Goal: Find specific page/section

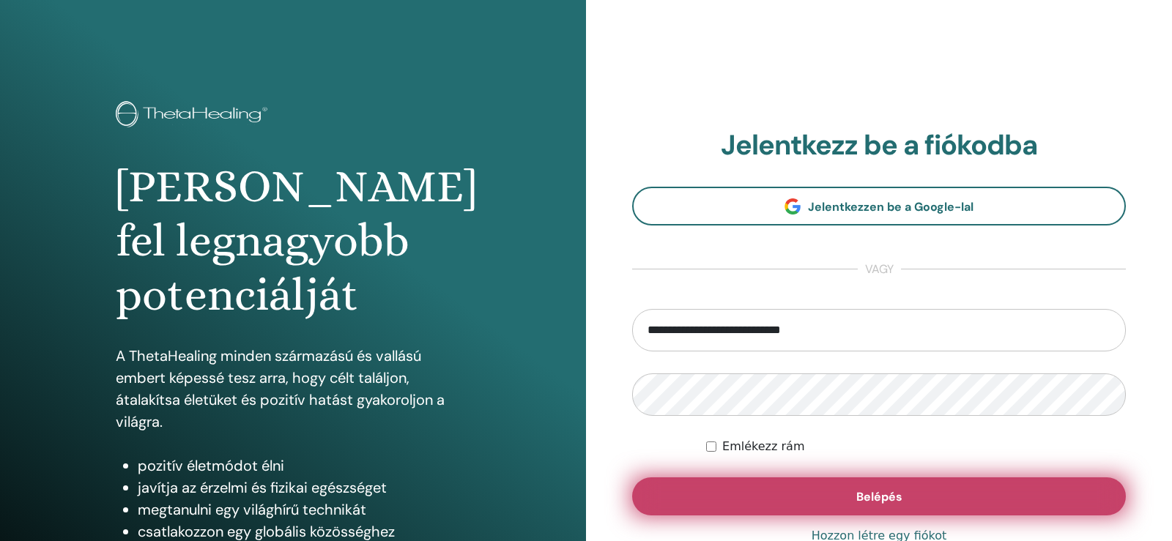
type input "**********"
click at [875, 499] on span "Belépés" at bounding box center [879, 496] width 46 height 15
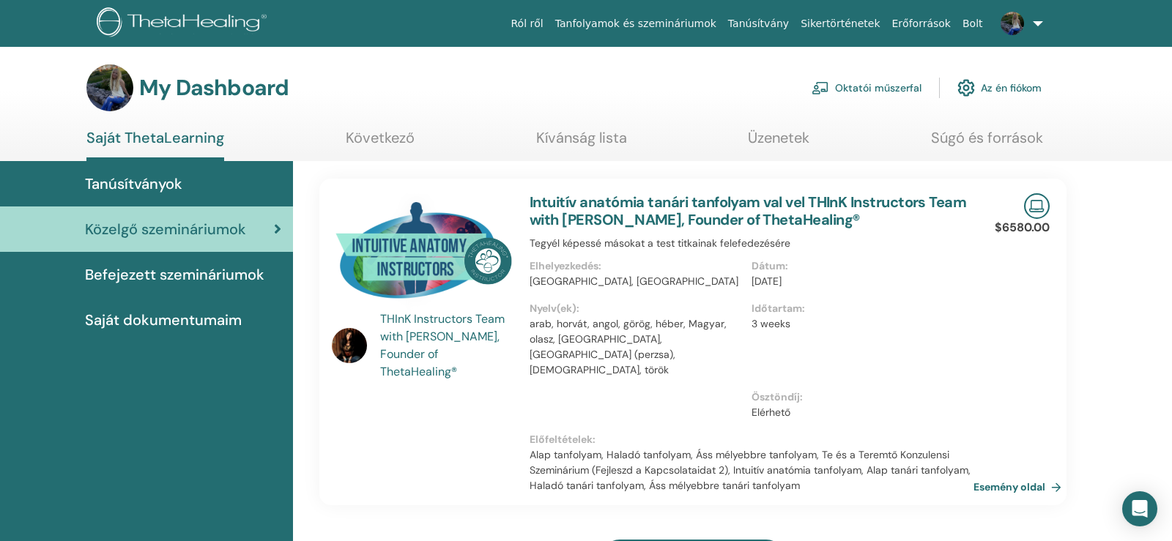
click at [165, 327] on span "Saját dokumentumaim" at bounding box center [163, 320] width 157 height 22
click at [153, 319] on span "Saját dokumentumaim" at bounding box center [163, 320] width 157 height 22
click at [192, 326] on span "Saját dokumentumaim" at bounding box center [163, 320] width 157 height 22
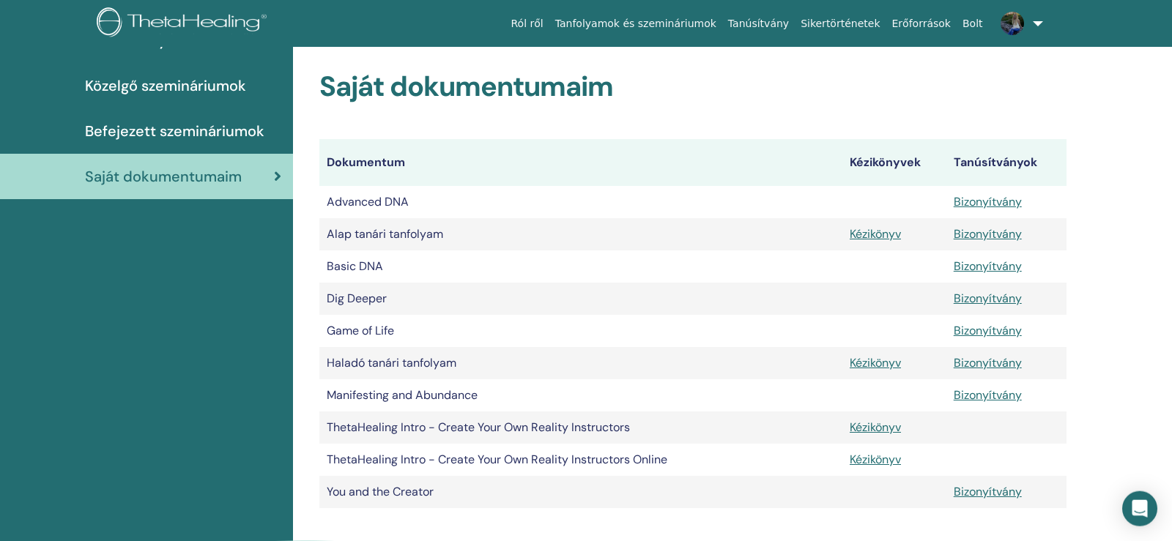
scroll to position [184, 0]
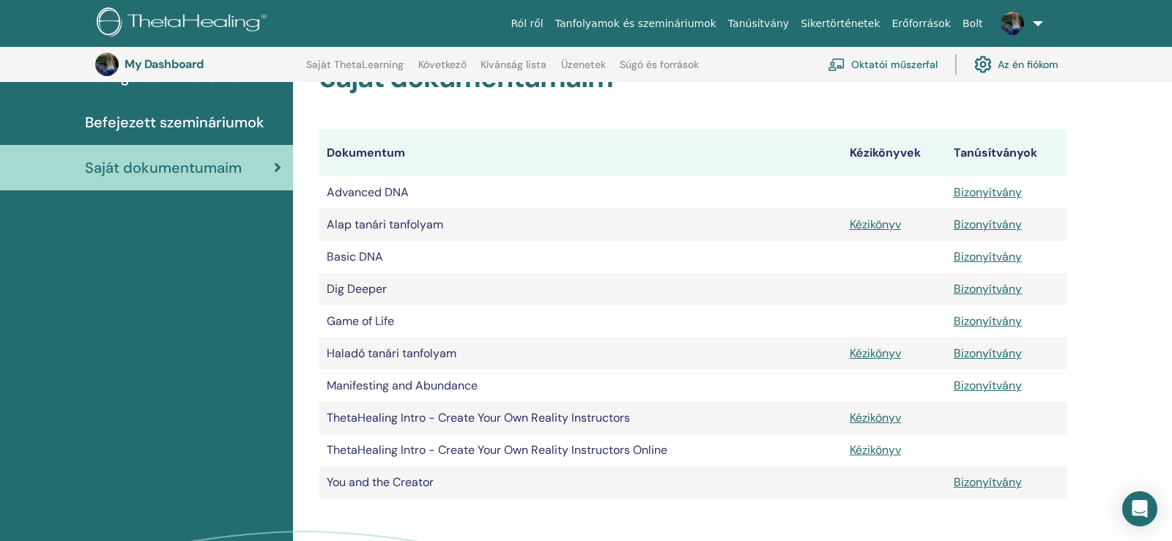
click at [905, 68] on link "Oktatói műszerfal" at bounding box center [882, 64] width 110 height 32
